Goal: Navigation & Orientation: Find specific page/section

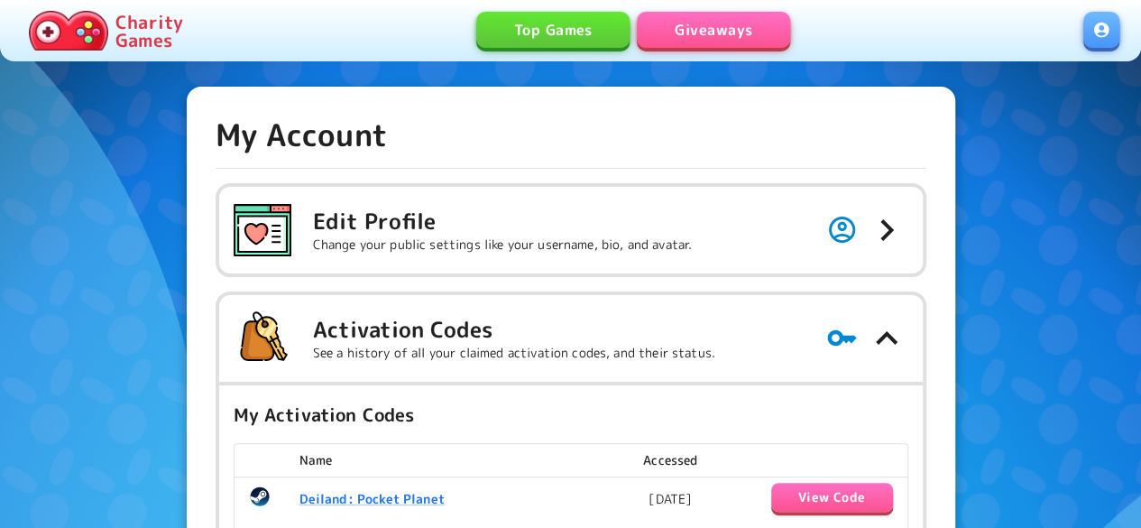
click at [683, 26] on link "Giveaways" at bounding box center [713, 30] width 153 height 36
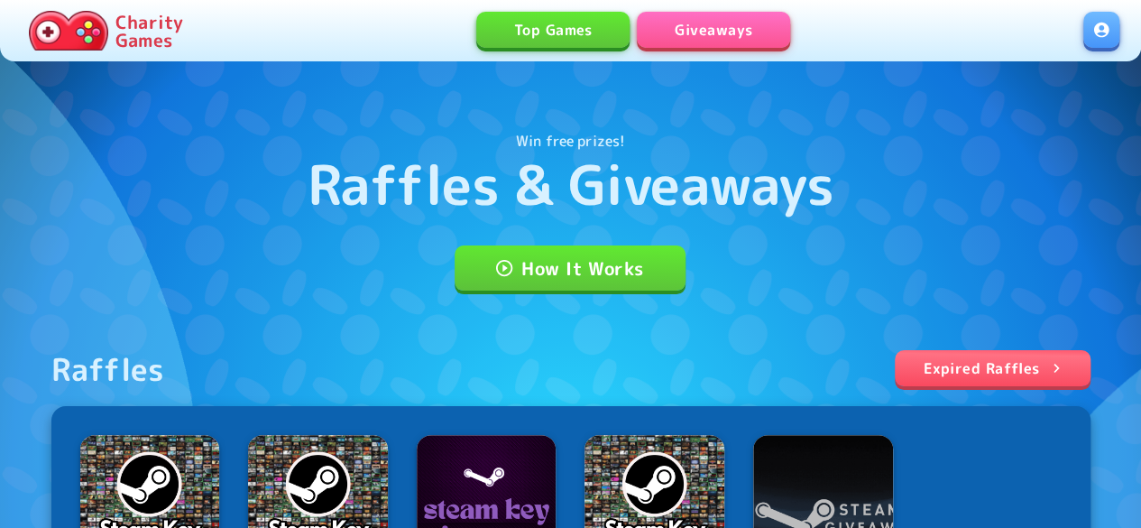
click at [964, 363] on link "Expired Raffles" at bounding box center [993, 368] width 196 height 36
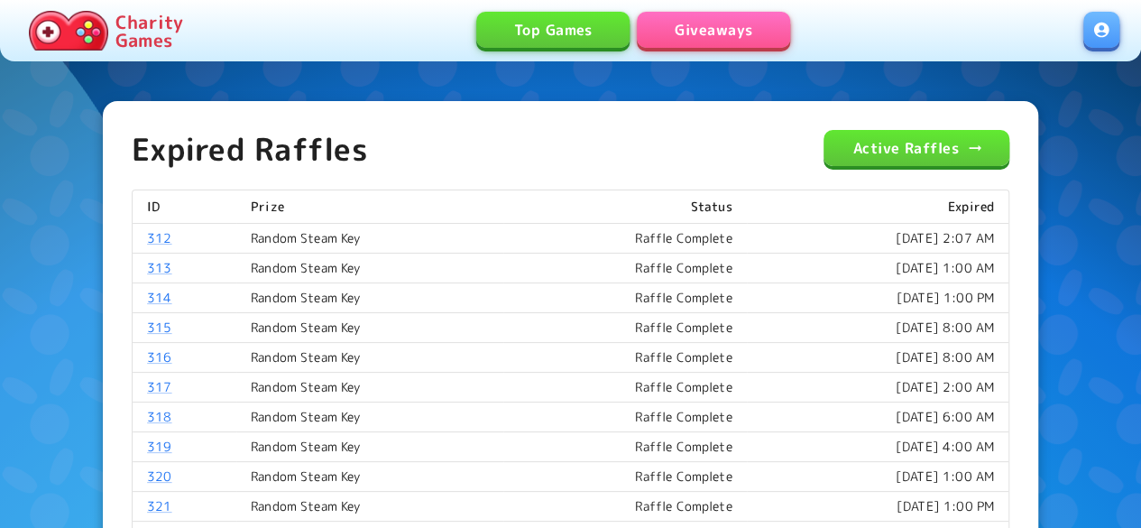
click at [862, 143] on link "Active Raffles" at bounding box center [916, 148] width 185 height 36
